Goal: Information Seeking & Learning: Check status

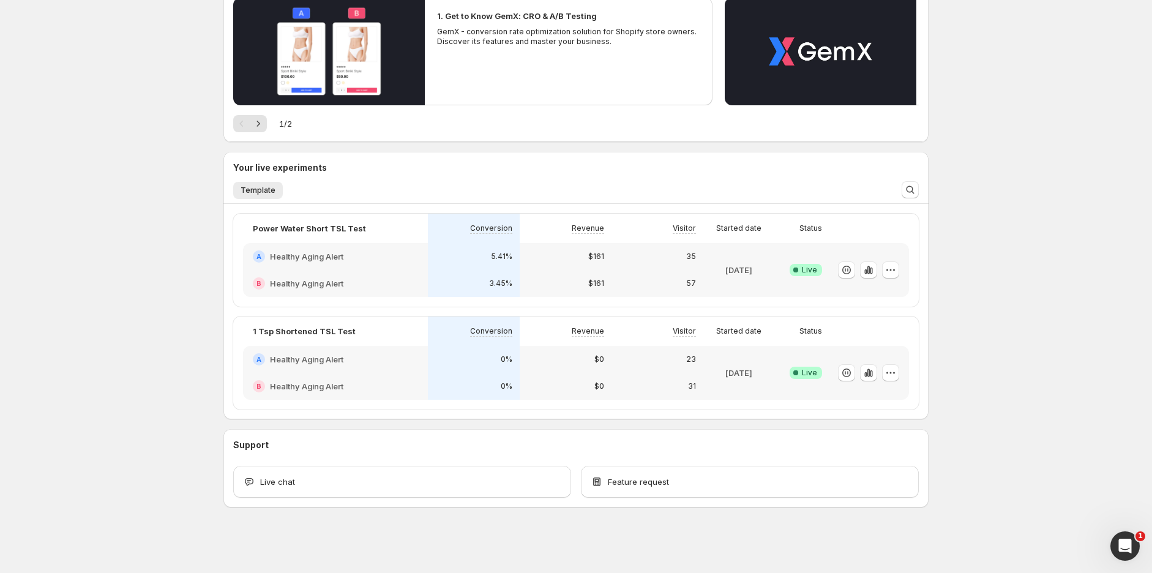
click at [503, 270] on div "3.45%" at bounding box center [474, 283] width 92 height 27
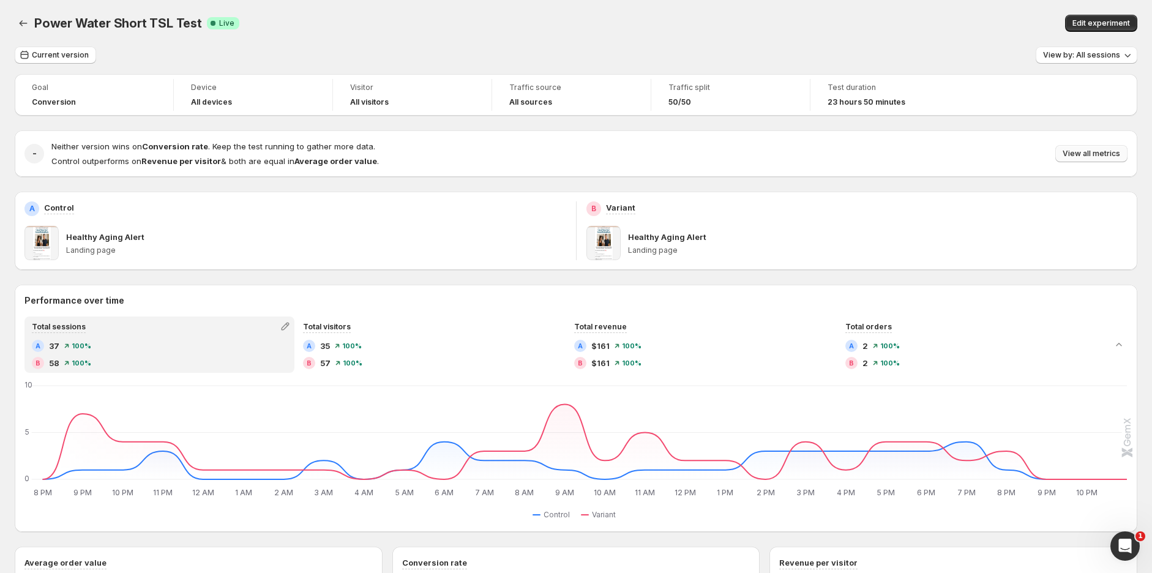
click at [1099, 149] on span "View all metrics" at bounding box center [1092, 154] width 58 height 10
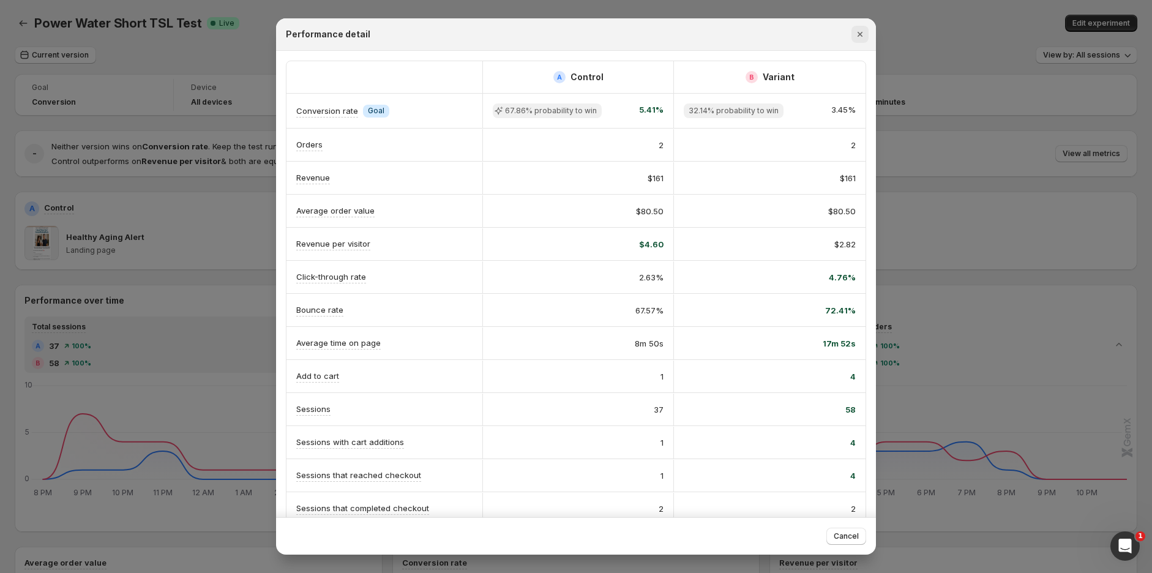
click at [864, 34] on icon "Close" at bounding box center [860, 34] width 12 height 12
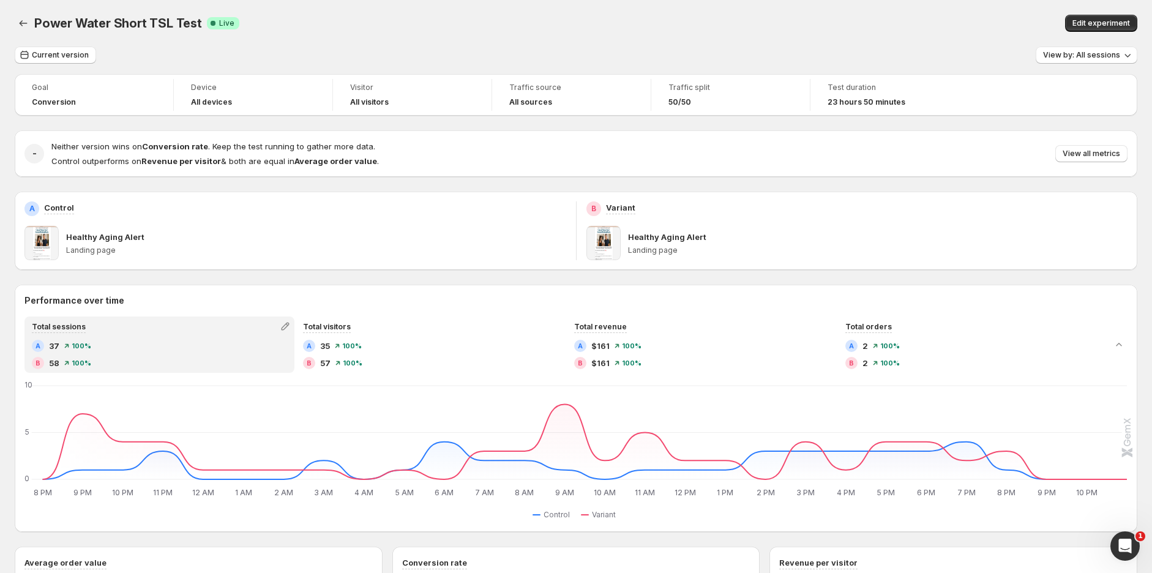
scroll to position [147, 0]
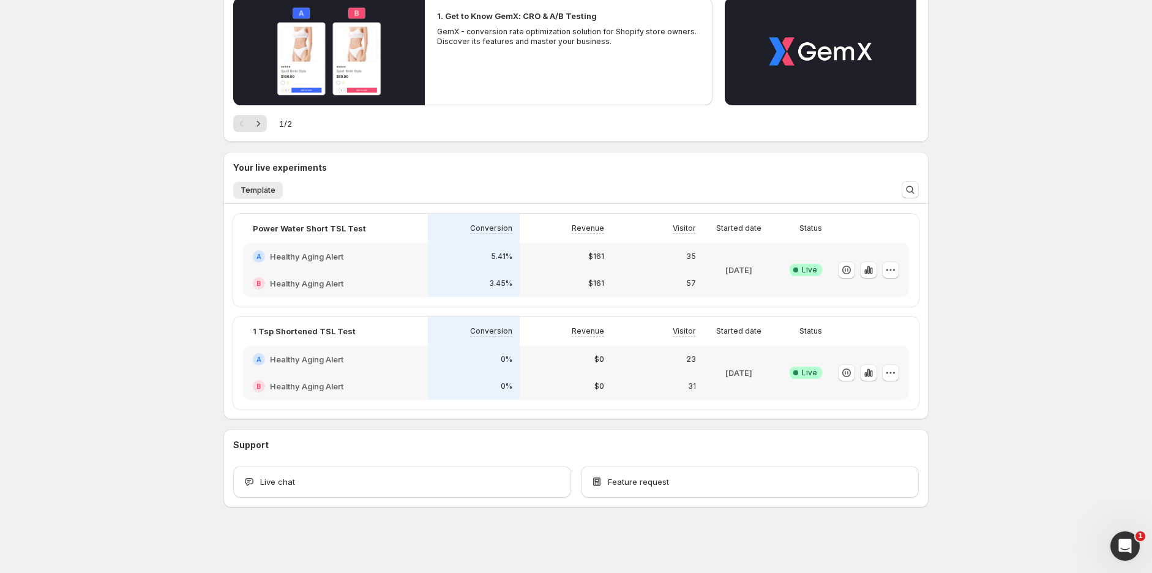
click at [517, 377] on div "0%" at bounding box center [474, 386] width 92 height 27
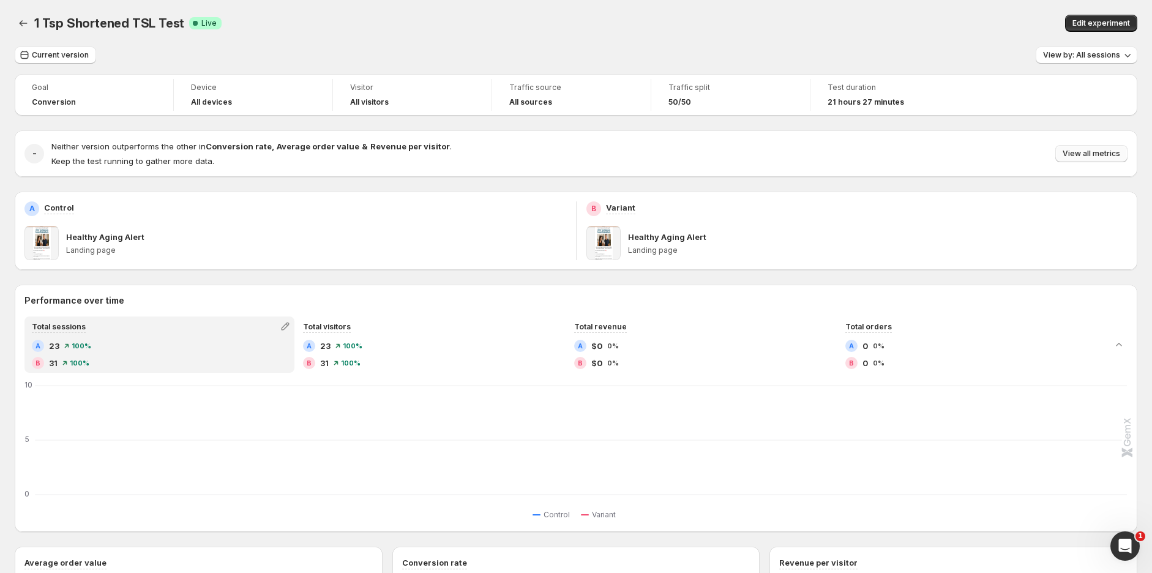
click at [1084, 149] on span "View all metrics" at bounding box center [1092, 154] width 58 height 10
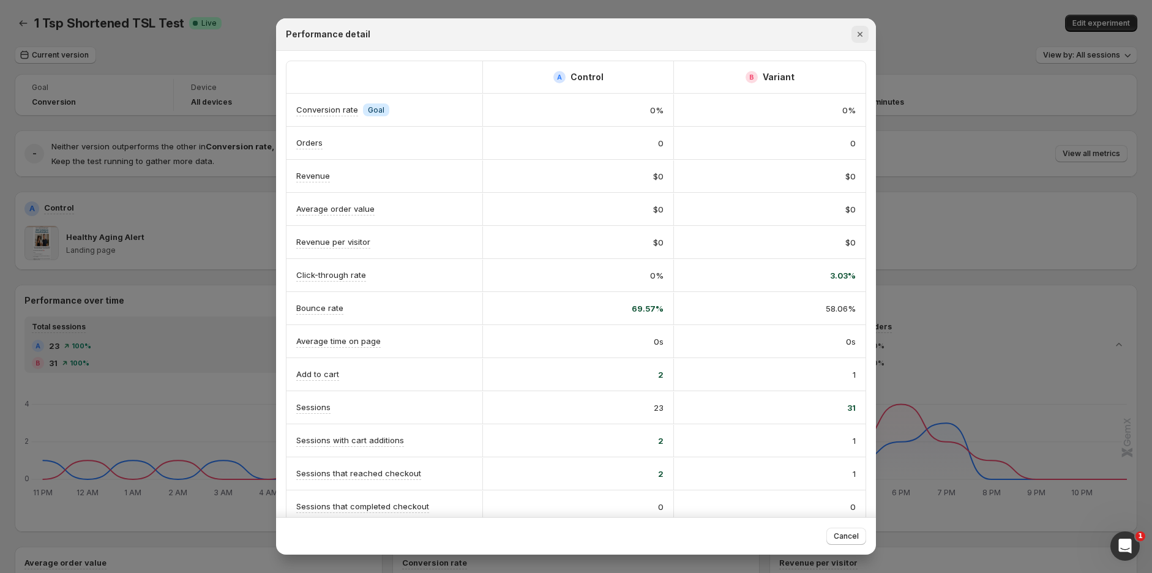
click at [864, 36] on icon "Close" at bounding box center [860, 34] width 12 height 12
